Goal: Task Accomplishment & Management: Manage account settings

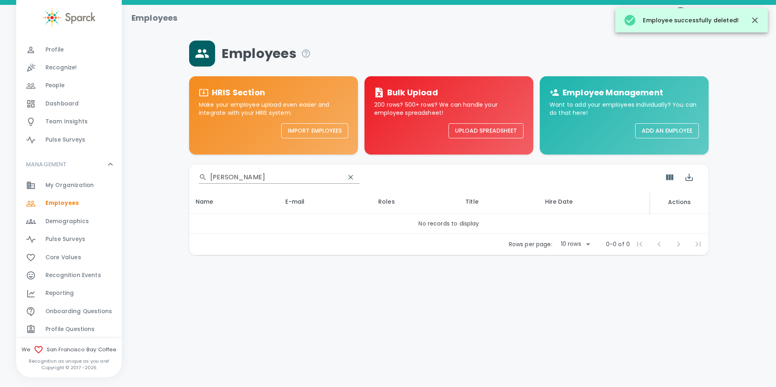
scroll to position [81, 0]
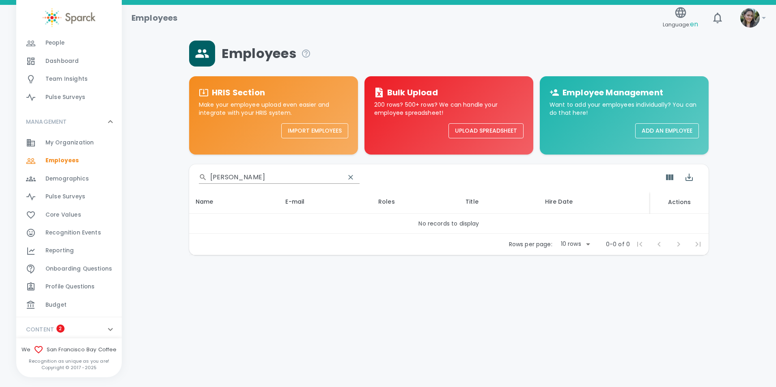
click at [235, 181] on input "[PERSON_NAME]" at bounding box center [274, 177] width 128 height 13
click at [234, 180] on input "[PERSON_NAME]" at bounding box center [274, 177] width 128 height 13
click at [249, 174] on input "[PERSON_NAME]" at bounding box center [274, 177] width 128 height 13
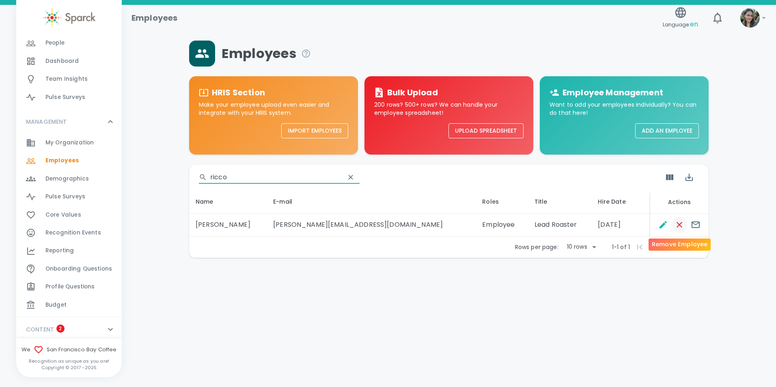
click at [684, 224] on icon "Remove Employee" at bounding box center [680, 225] width 10 height 10
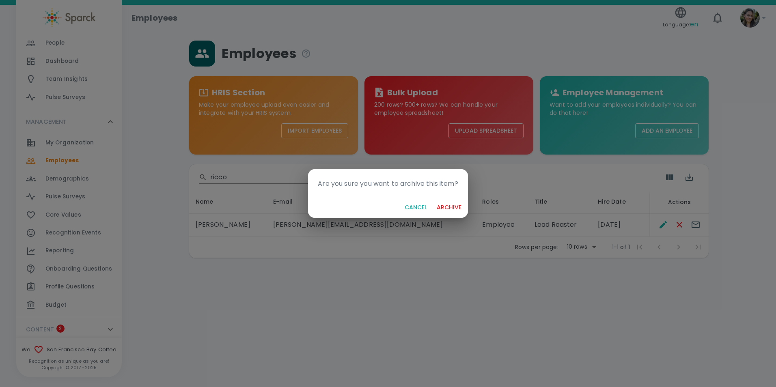
click at [449, 205] on button "archive" at bounding box center [449, 207] width 31 height 15
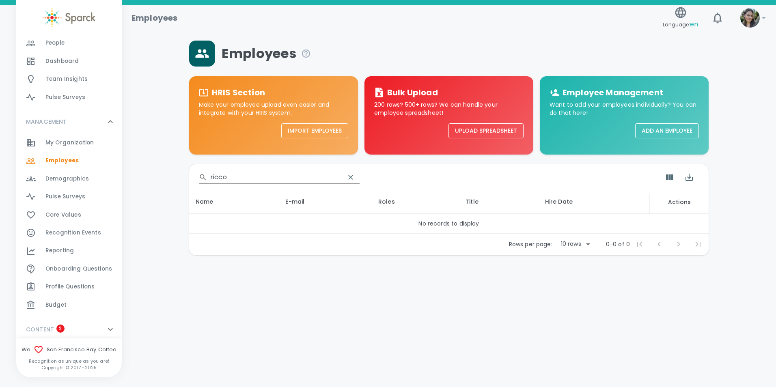
click at [250, 177] on input "ricco" at bounding box center [274, 177] width 128 height 13
type input "r"
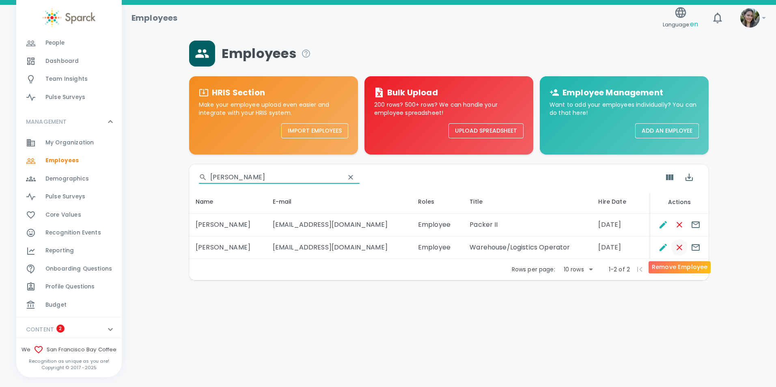
click at [681, 246] on icon "Remove Employee" at bounding box center [680, 248] width 6 height 6
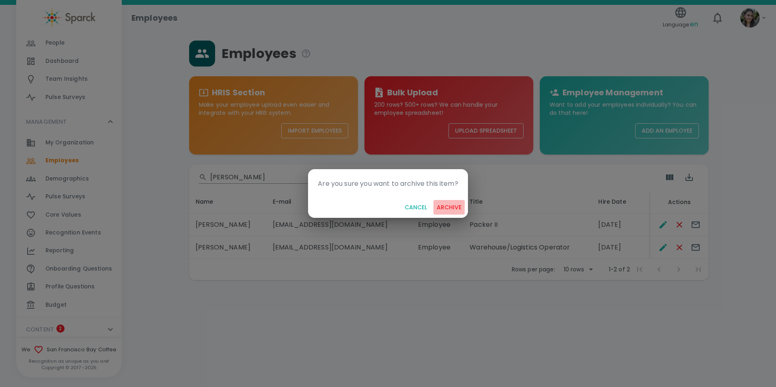
click at [457, 207] on button "archive" at bounding box center [449, 207] width 31 height 15
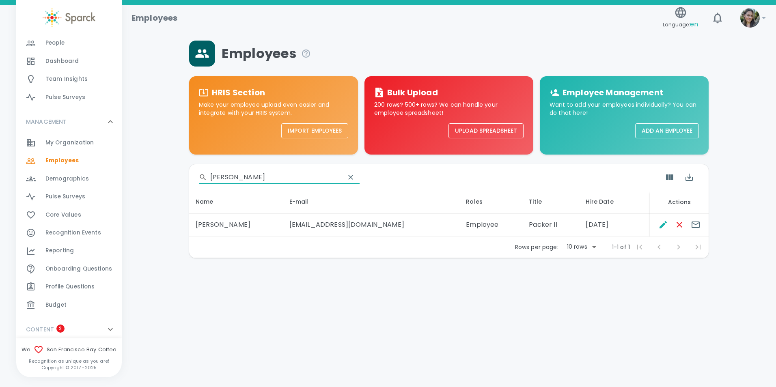
click at [259, 179] on input "[PERSON_NAME]" at bounding box center [274, 177] width 128 height 13
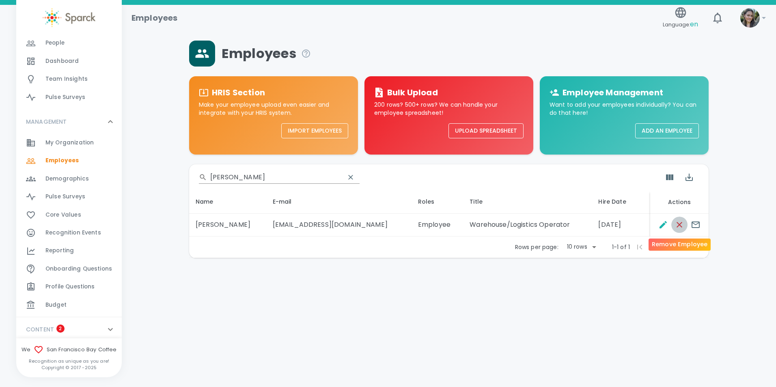
click at [679, 228] on icon "Remove Employee" at bounding box center [680, 225] width 10 height 10
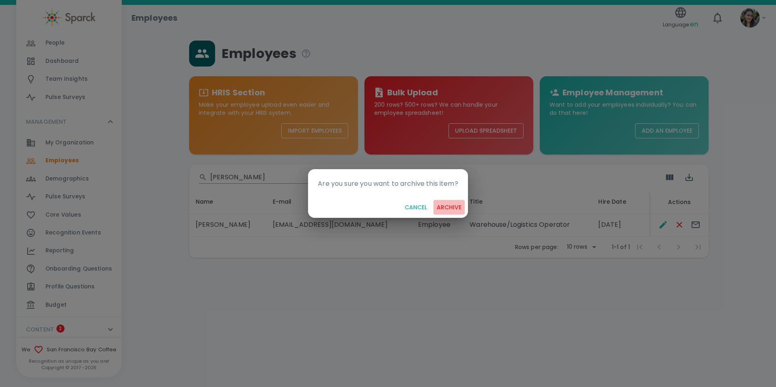
click at [453, 205] on button "archive" at bounding box center [449, 207] width 31 height 15
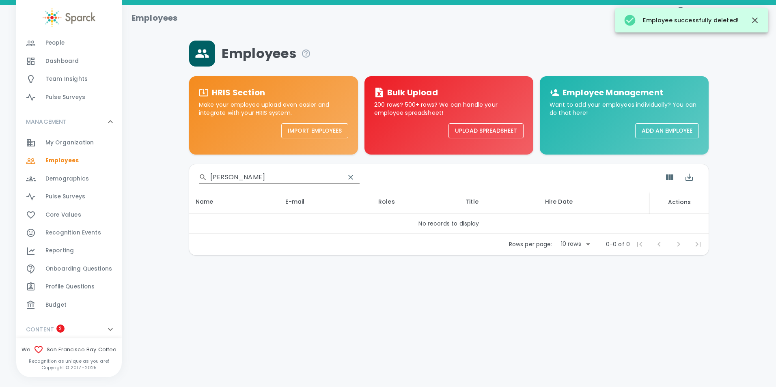
click at [260, 180] on input "[PERSON_NAME]" at bounding box center [274, 177] width 128 height 13
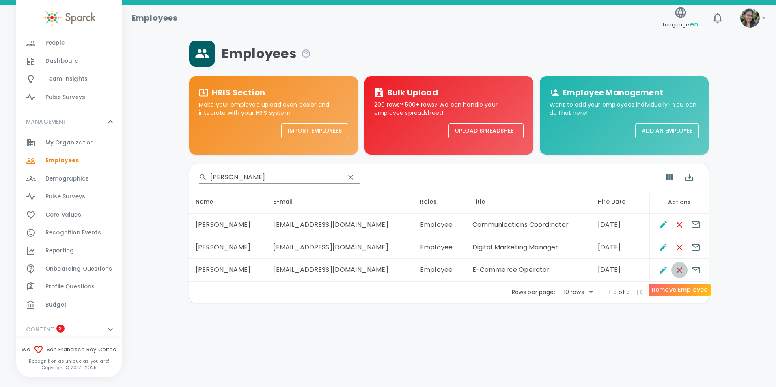
click at [682, 269] on icon "Remove Employee" at bounding box center [680, 270] width 10 height 10
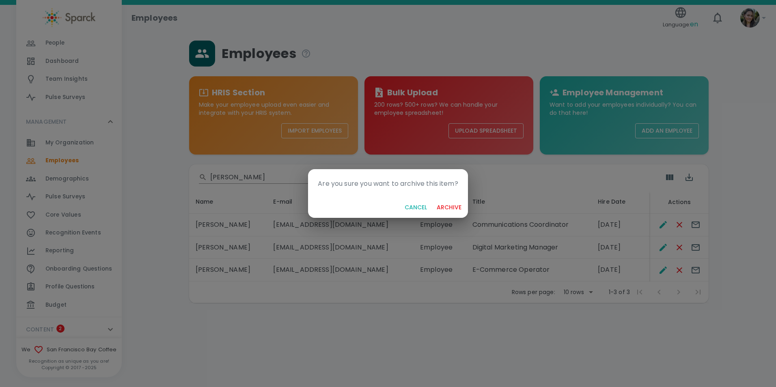
click at [446, 206] on button "archive" at bounding box center [449, 207] width 31 height 15
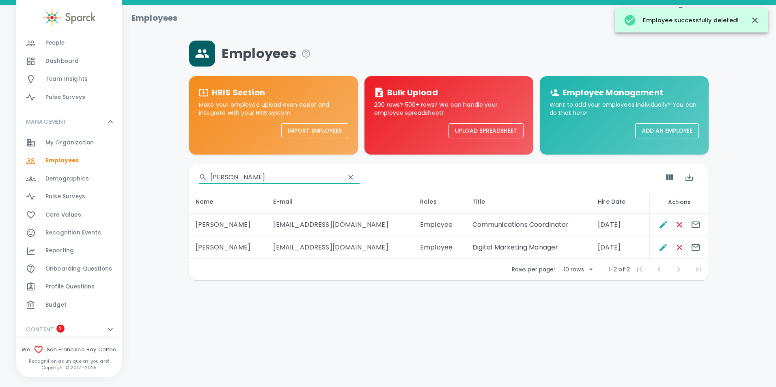
click at [242, 179] on input "[PERSON_NAME]" at bounding box center [274, 177] width 128 height 13
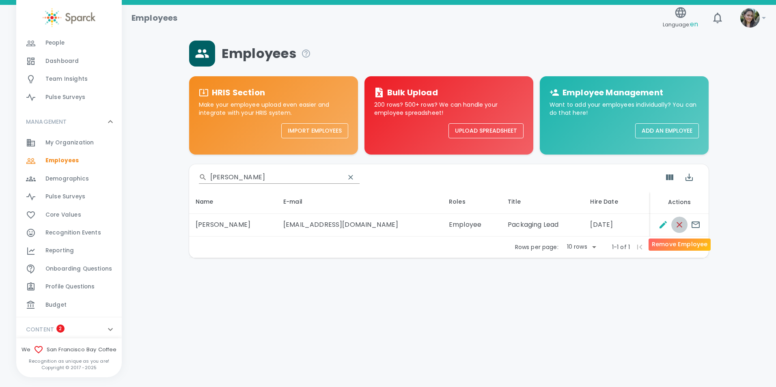
click at [675, 224] on icon "Remove Employee" at bounding box center [680, 225] width 10 height 10
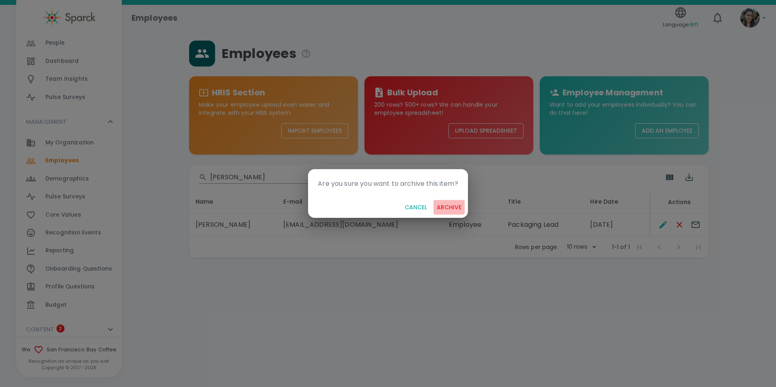
click at [451, 209] on button "archive" at bounding box center [449, 207] width 31 height 15
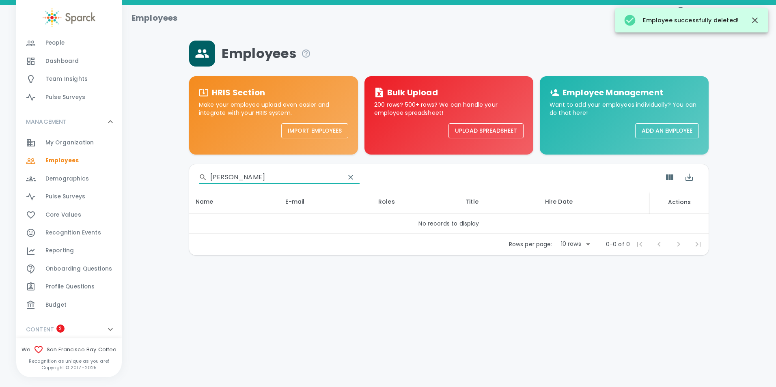
click at [255, 177] on input "[PERSON_NAME]" at bounding box center [274, 177] width 128 height 13
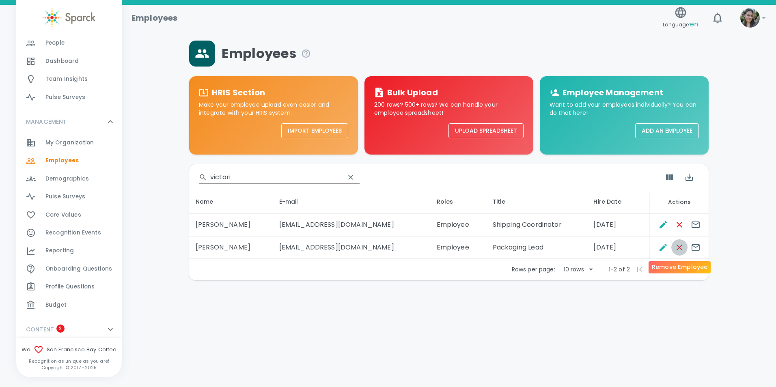
click at [680, 250] on icon "Remove Employee" at bounding box center [680, 248] width 10 height 10
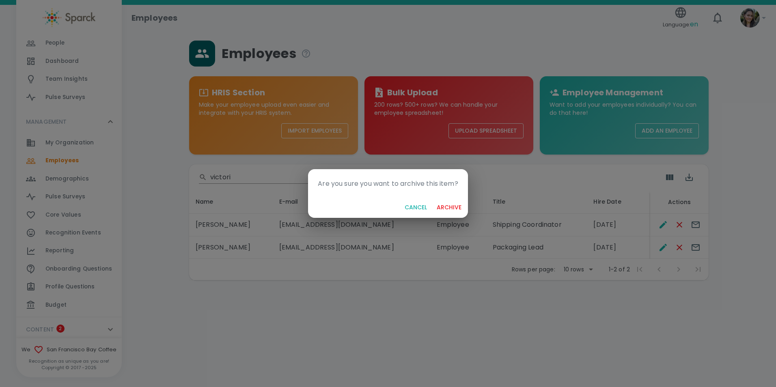
click at [444, 203] on button "archive" at bounding box center [449, 207] width 31 height 15
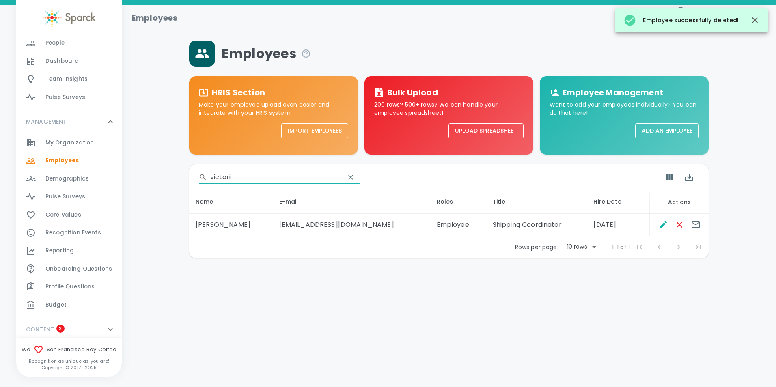
click at [259, 177] on input "victori" at bounding box center [274, 177] width 128 height 13
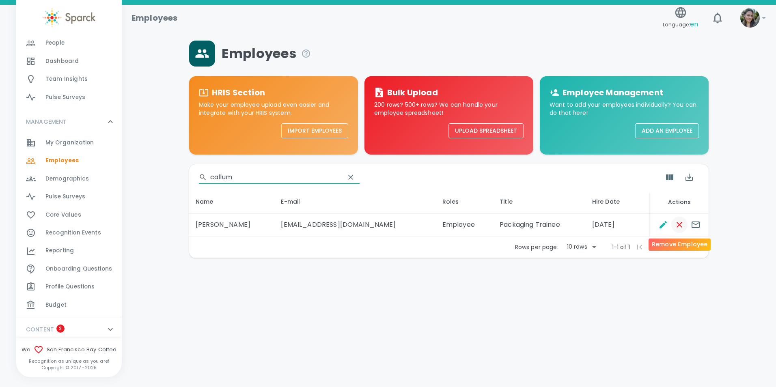
click at [684, 224] on icon "Remove Employee" at bounding box center [680, 225] width 10 height 10
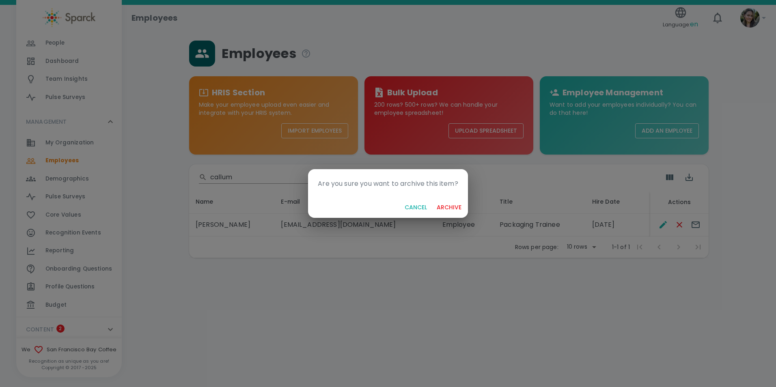
click at [451, 207] on button "archive" at bounding box center [449, 207] width 31 height 15
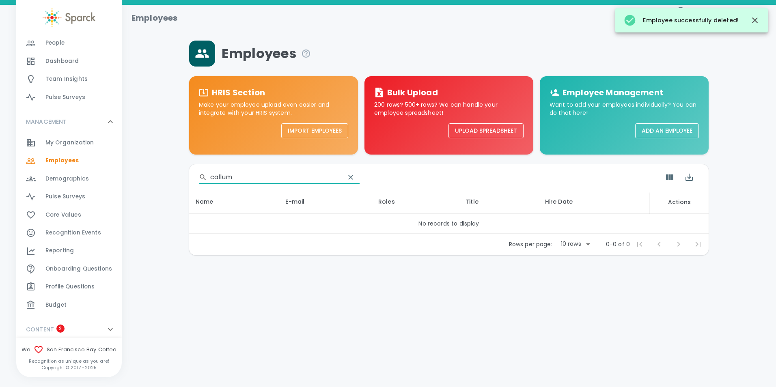
click at [243, 174] on input "callum" at bounding box center [274, 177] width 128 height 13
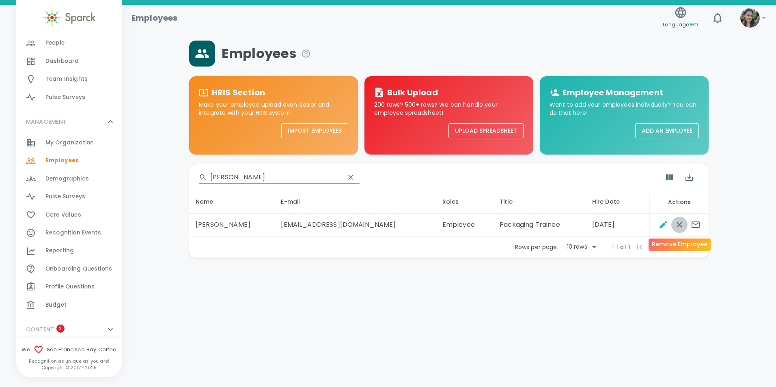
click at [677, 226] on icon "Remove Employee" at bounding box center [680, 225] width 10 height 10
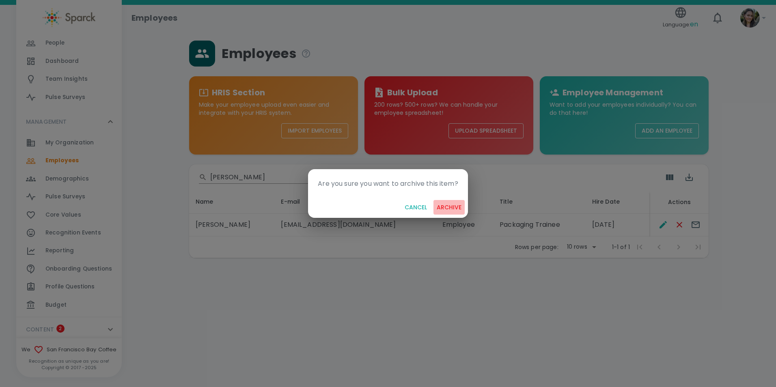
click at [453, 207] on button "archive" at bounding box center [449, 207] width 31 height 15
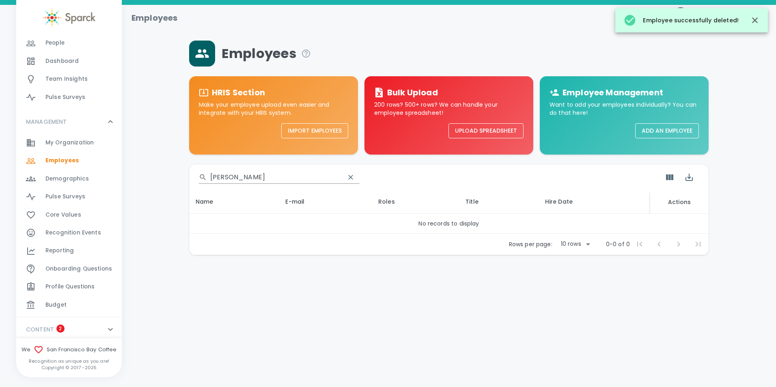
click at [255, 176] on input "[PERSON_NAME]" at bounding box center [274, 177] width 128 height 13
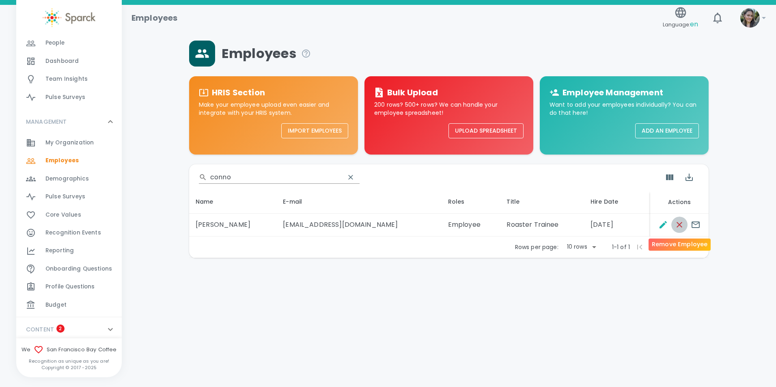
click at [679, 227] on icon "Remove Employee" at bounding box center [680, 225] width 10 height 10
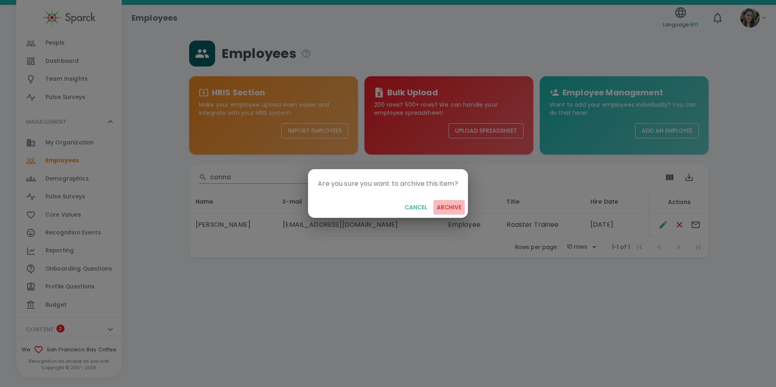
click at [450, 205] on button "archive" at bounding box center [449, 207] width 31 height 15
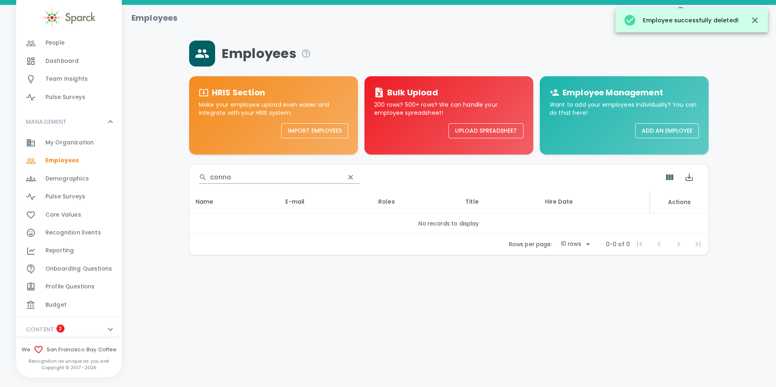
click at [248, 178] on input "conno" at bounding box center [274, 177] width 128 height 13
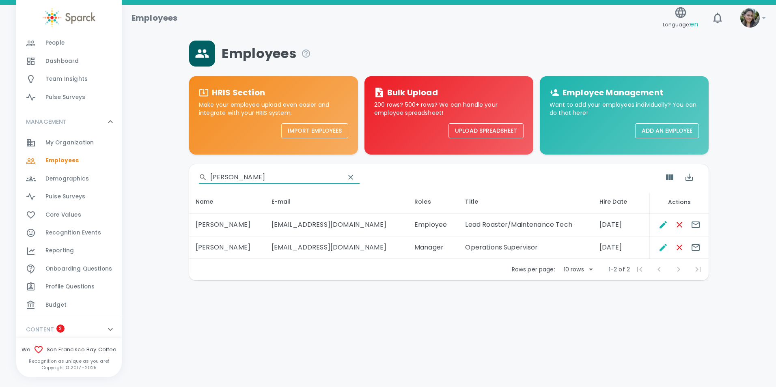
type input "[PERSON_NAME]"
